Goal: Information Seeking & Learning: Learn about a topic

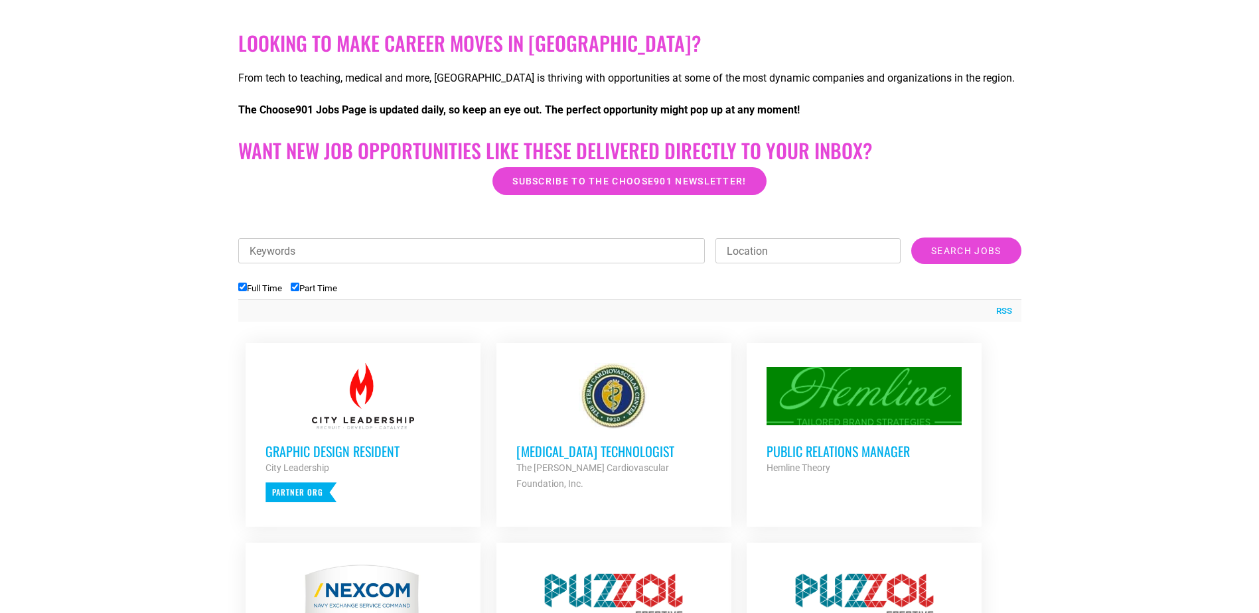
scroll to position [332, 0]
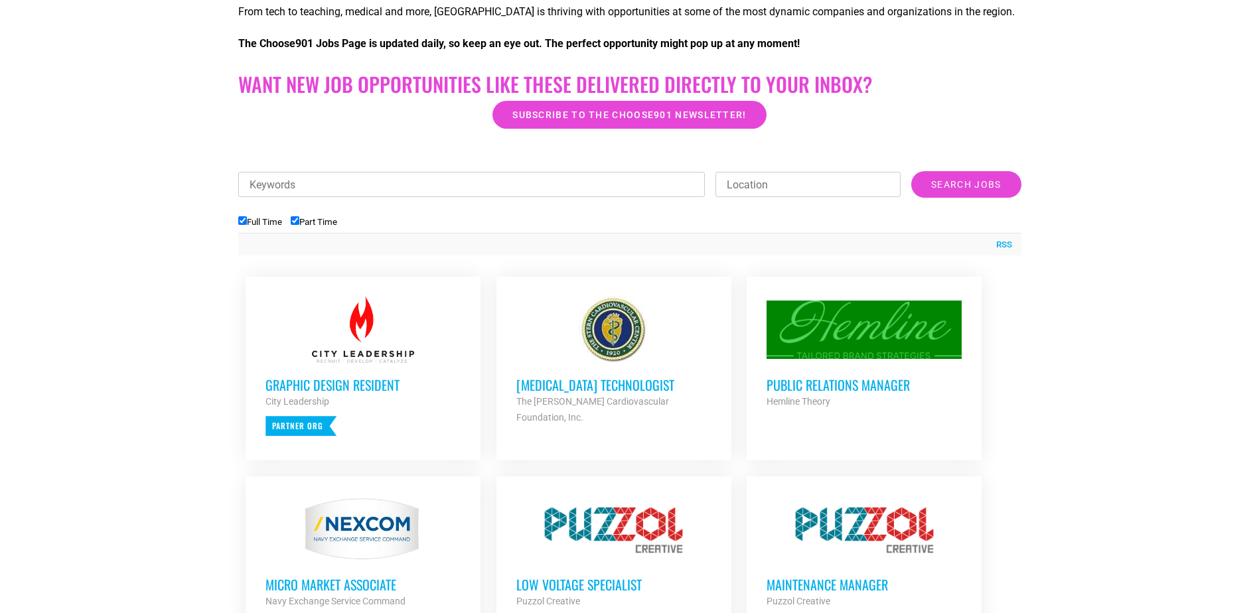
click at [665, 380] on h3 "[MEDICAL_DATA] Technologist" at bounding box center [613, 384] width 195 height 17
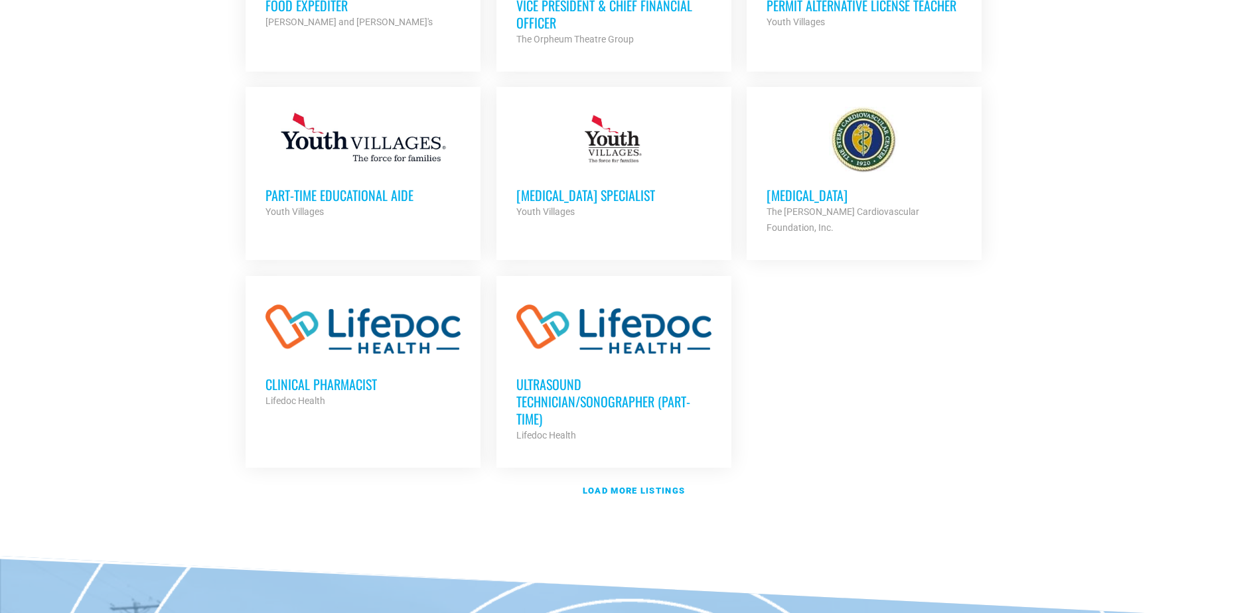
scroll to position [1460, 0]
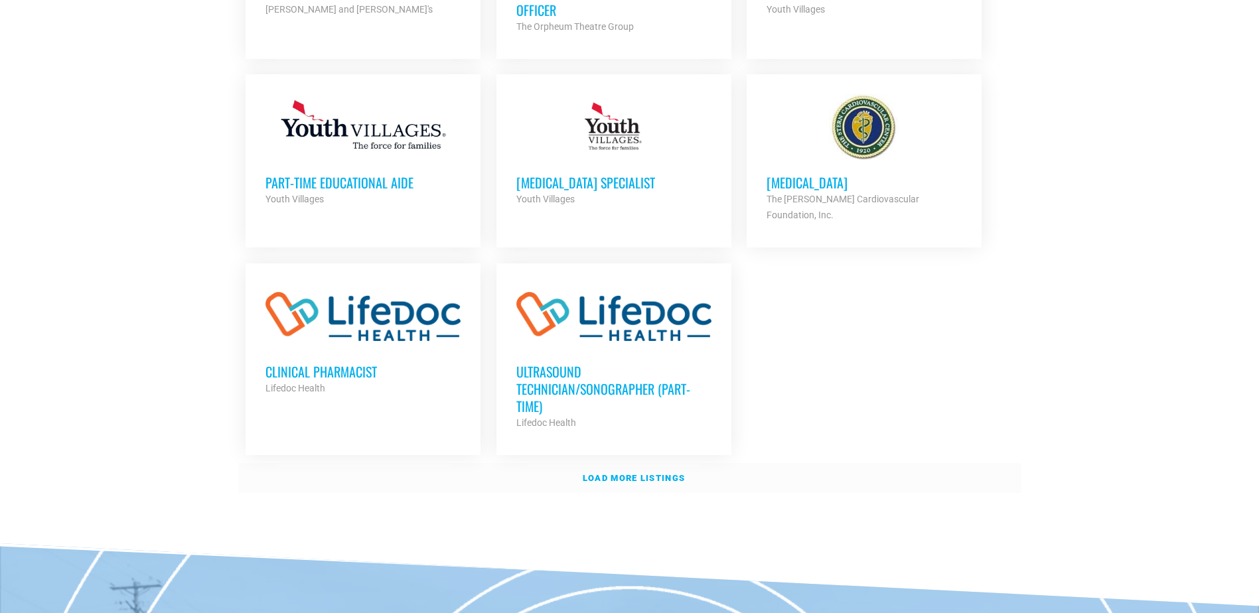
click at [657, 473] on strong "Load more listings" at bounding box center [634, 478] width 102 height 10
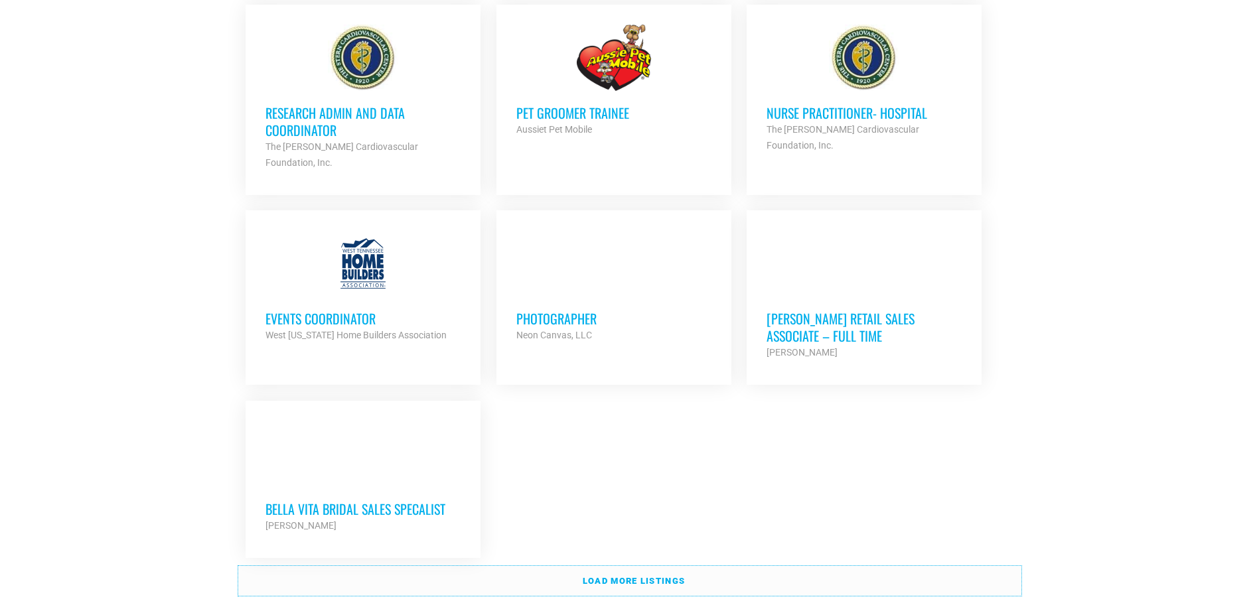
scroll to position [2720, 0]
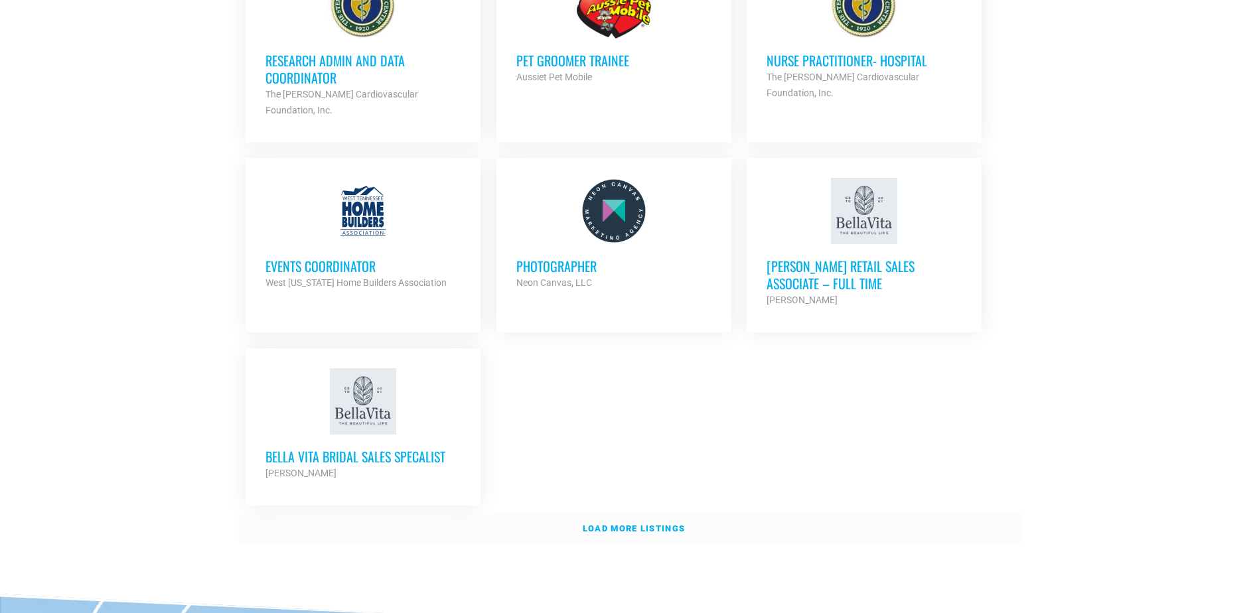
click at [549, 514] on link "Load more listings" at bounding box center [629, 529] width 783 height 31
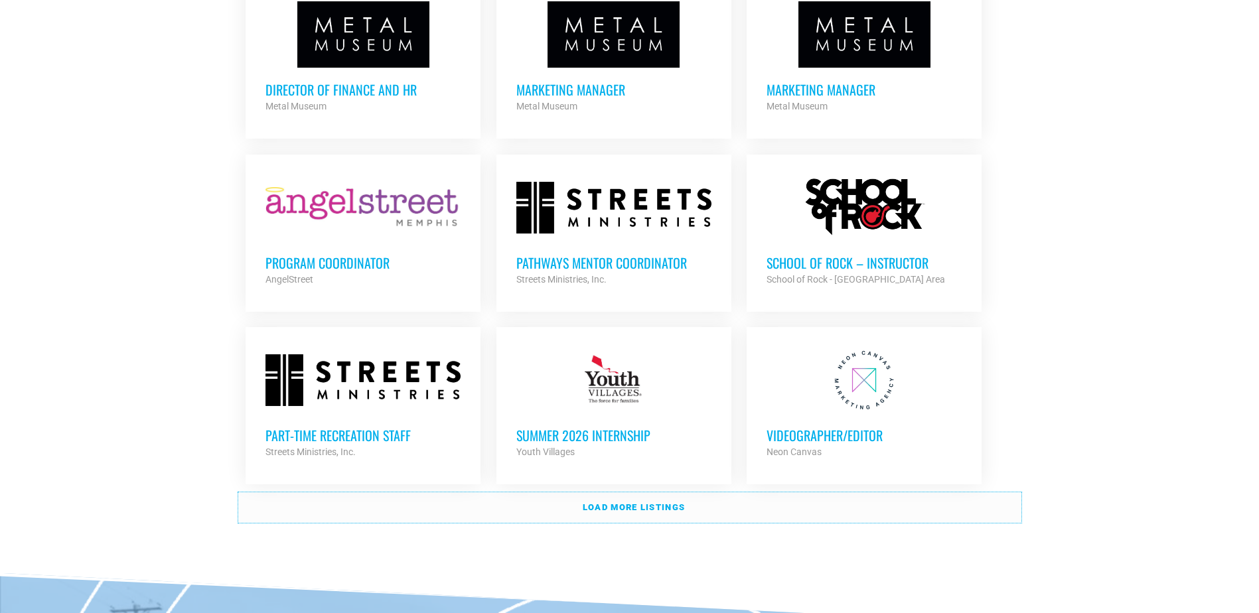
scroll to position [3848, 0]
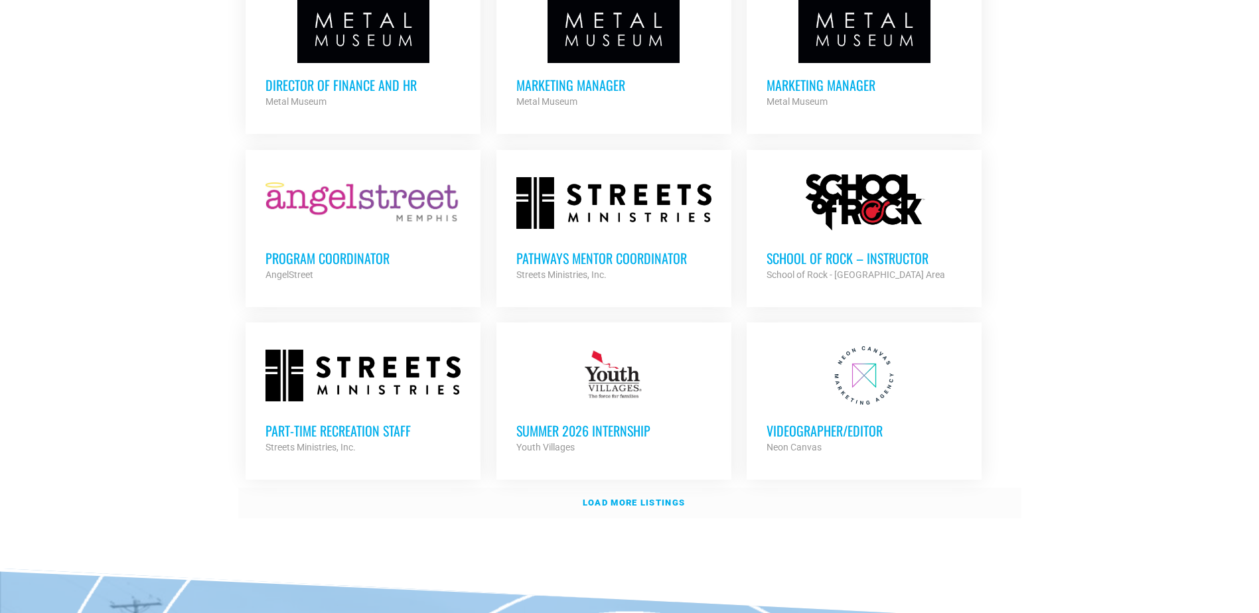
click at [345, 488] on link "Load more listings" at bounding box center [629, 503] width 783 height 31
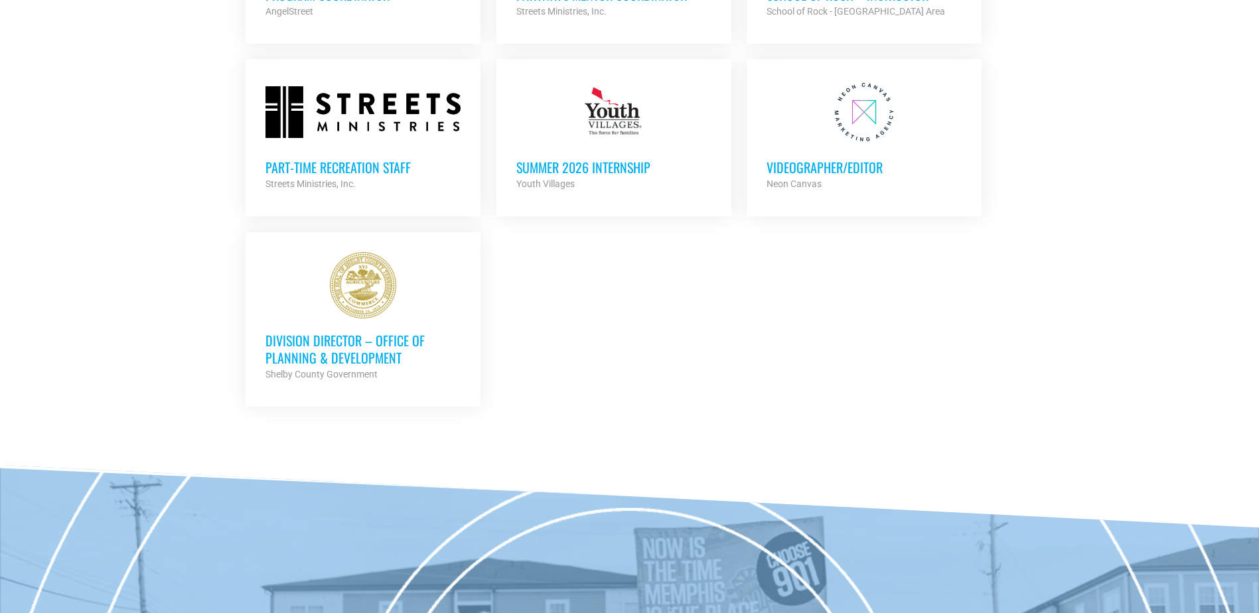
scroll to position [4114, 0]
